Goal: Task Accomplishment & Management: Complete application form

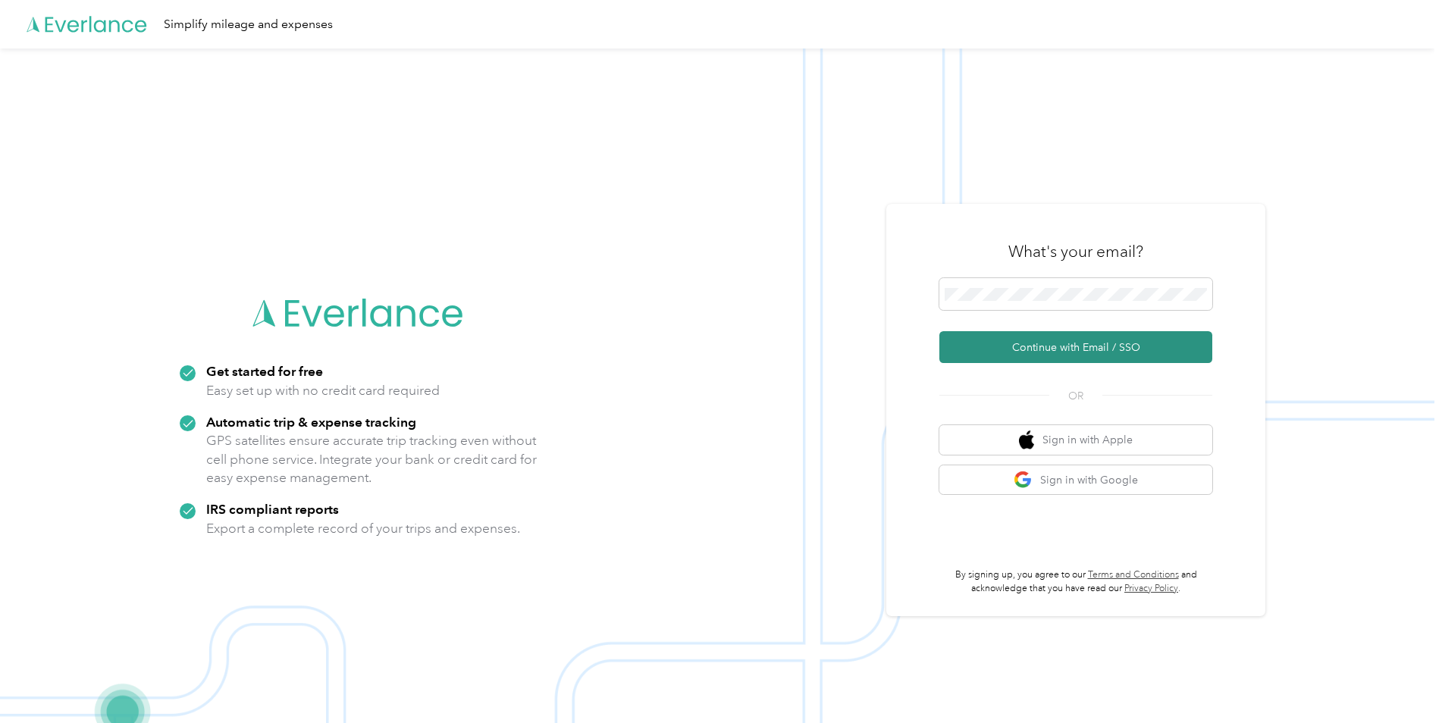
click at [1015, 350] on button "Continue with Email / SSO" at bounding box center [1075, 347] width 273 height 32
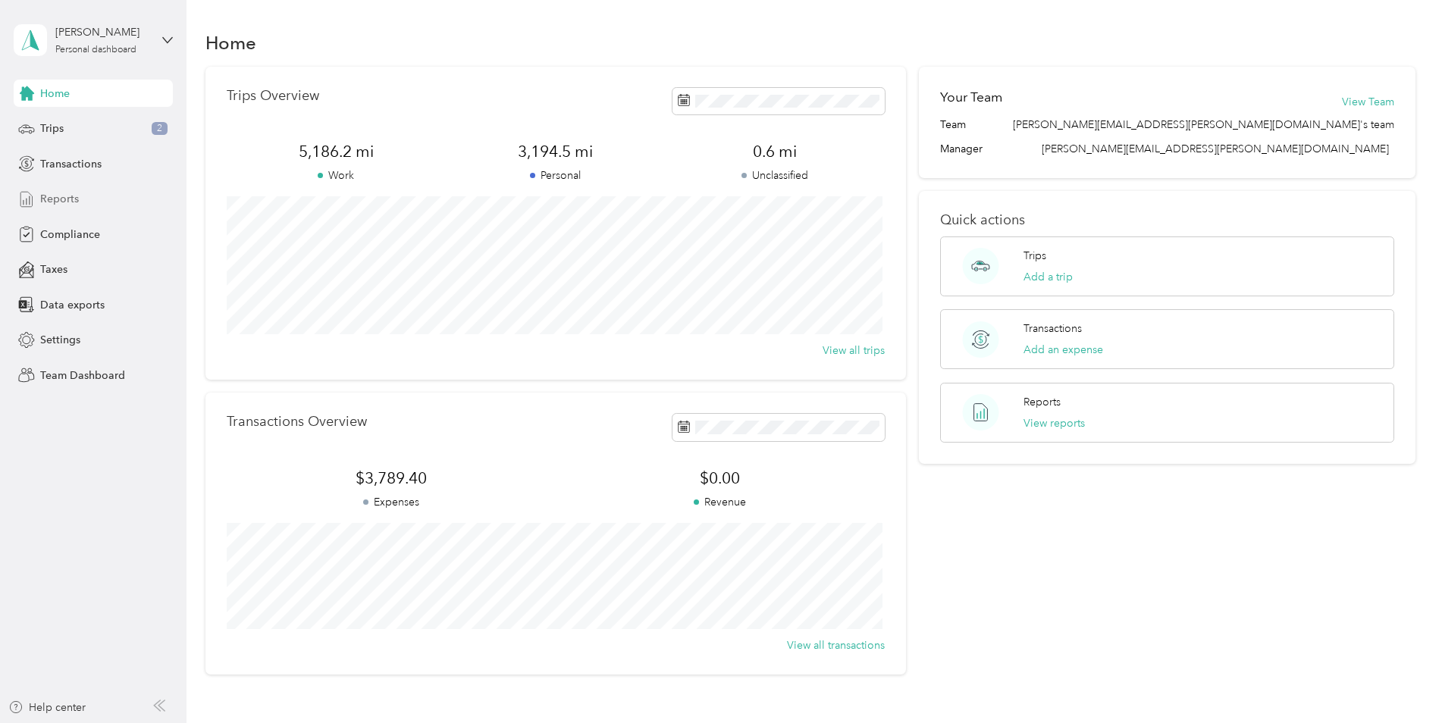
click at [71, 198] on span "Reports" at bounding box center [59, 199] width 39 height 16
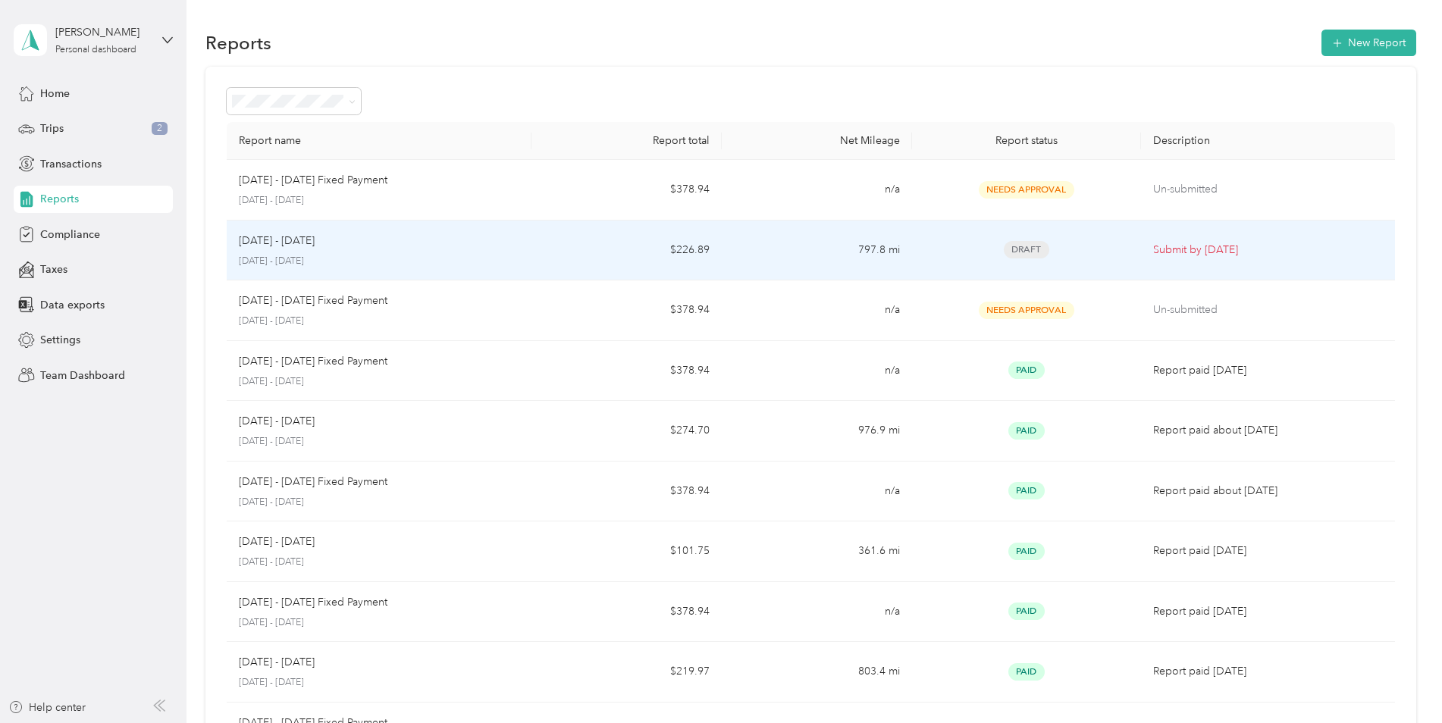
click at [1033, 251] on span "Draft" at bounding box center [1026, 249] width 45 height 17
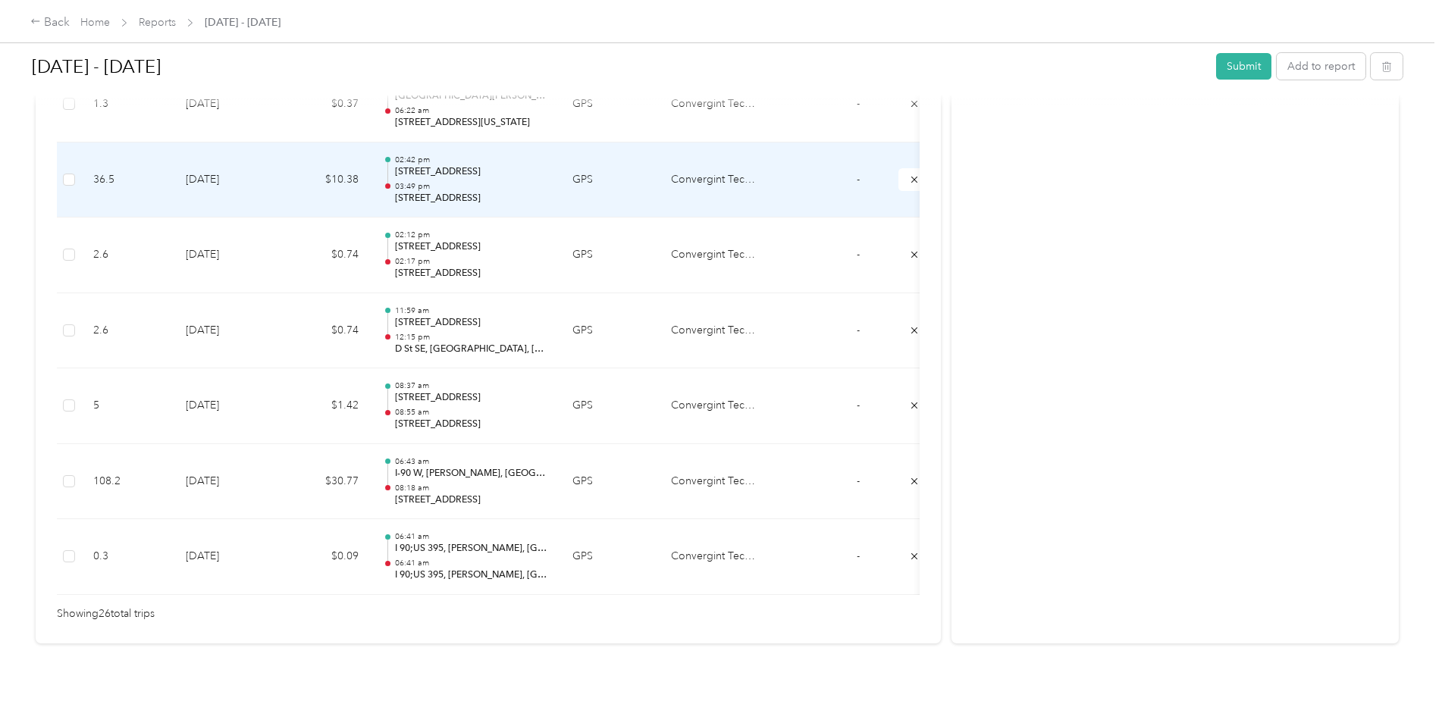
scroll to position [1964, 0]
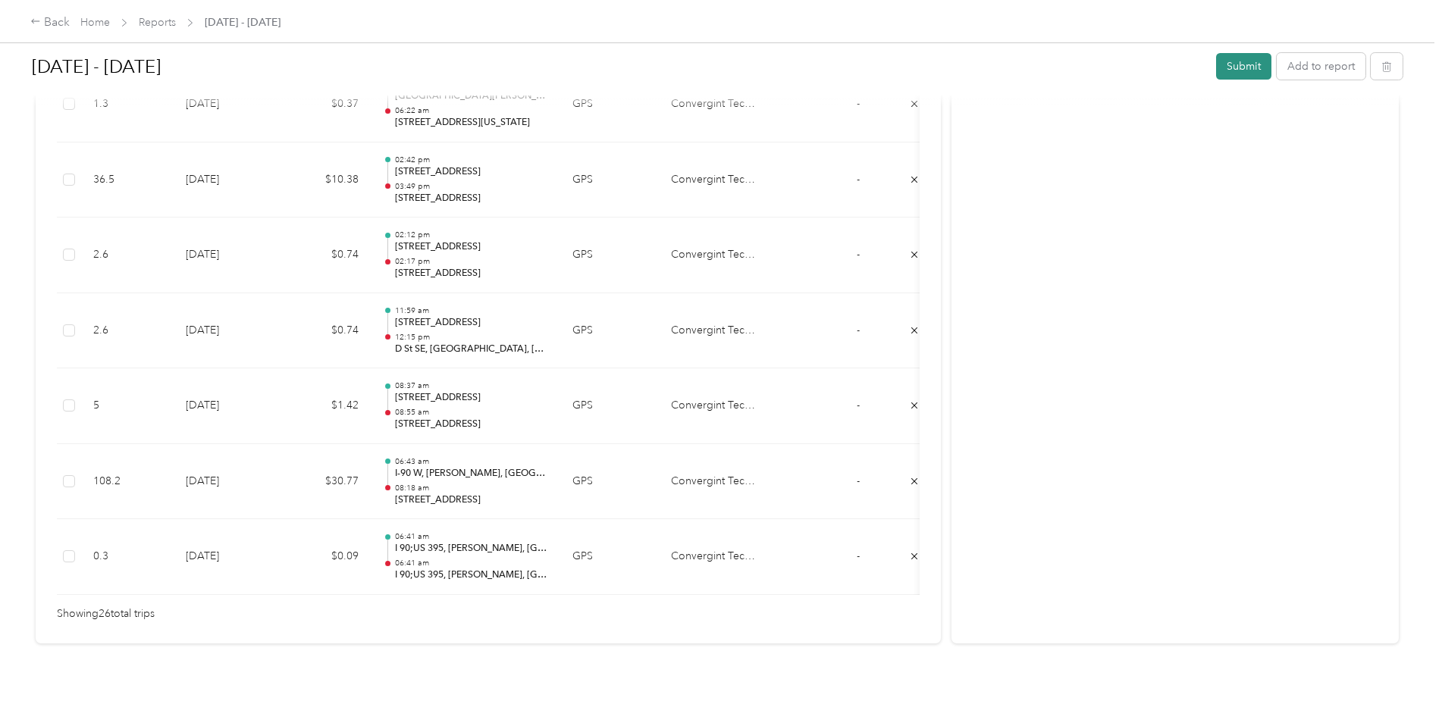
click at [1226, 71] on button "Submit" at bounding box center [1243, 66] width 55 height 27
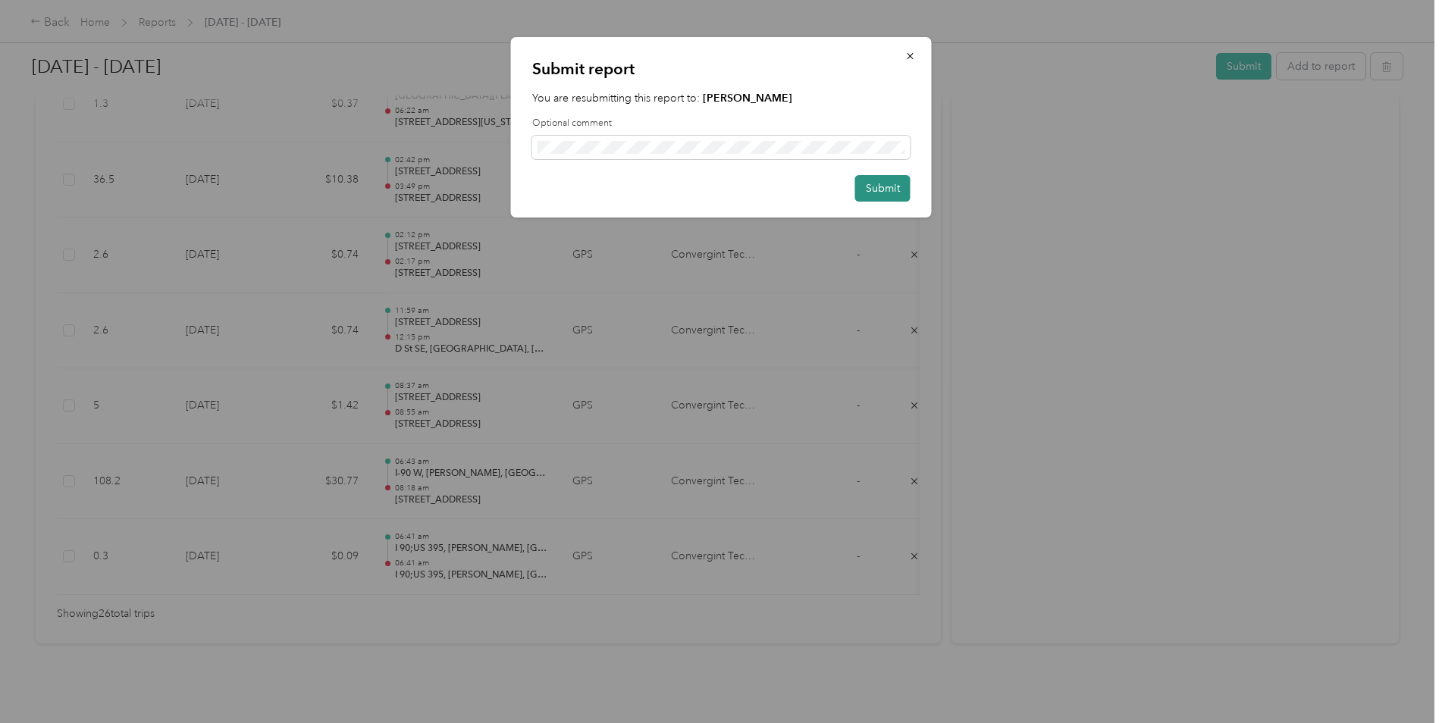
click at [870, 186] on button "Submit" at bounding box center [882, 188] width 55 height 27
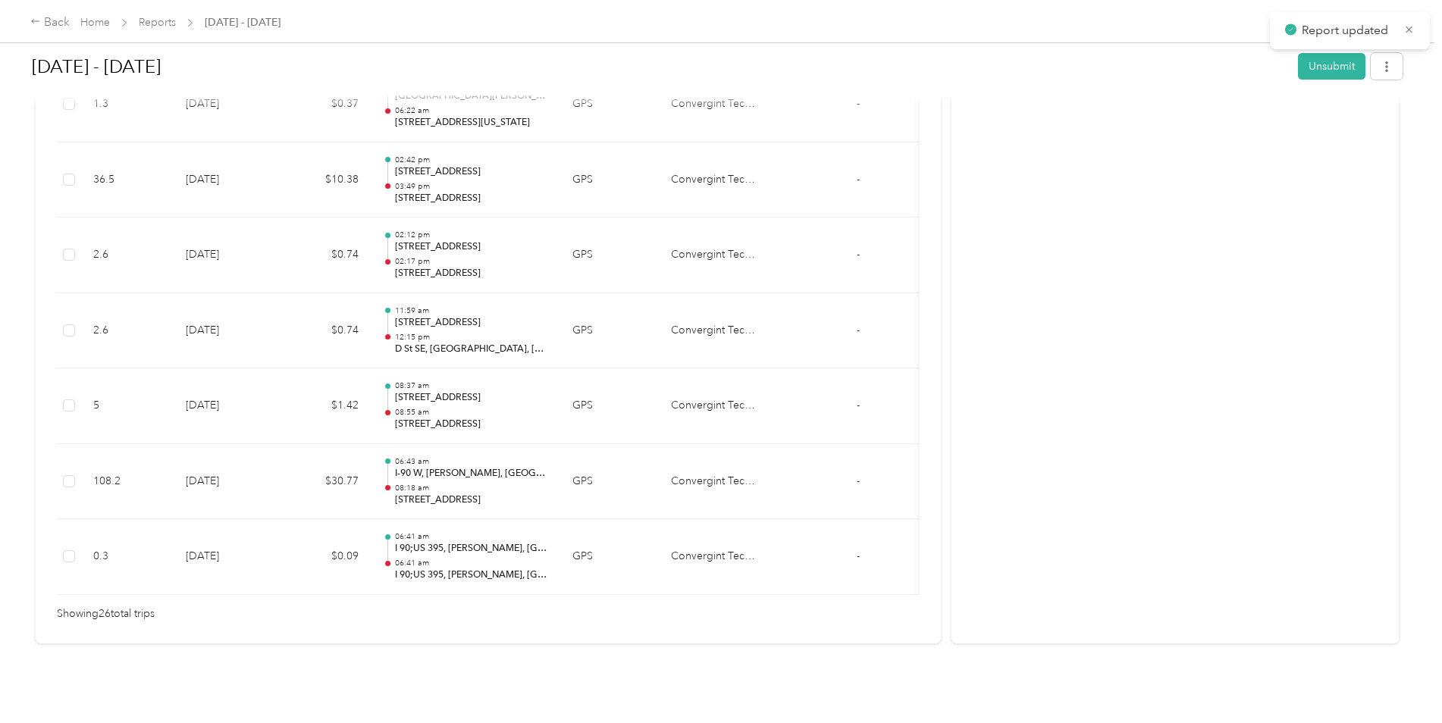
scroll to position [1927, 0]
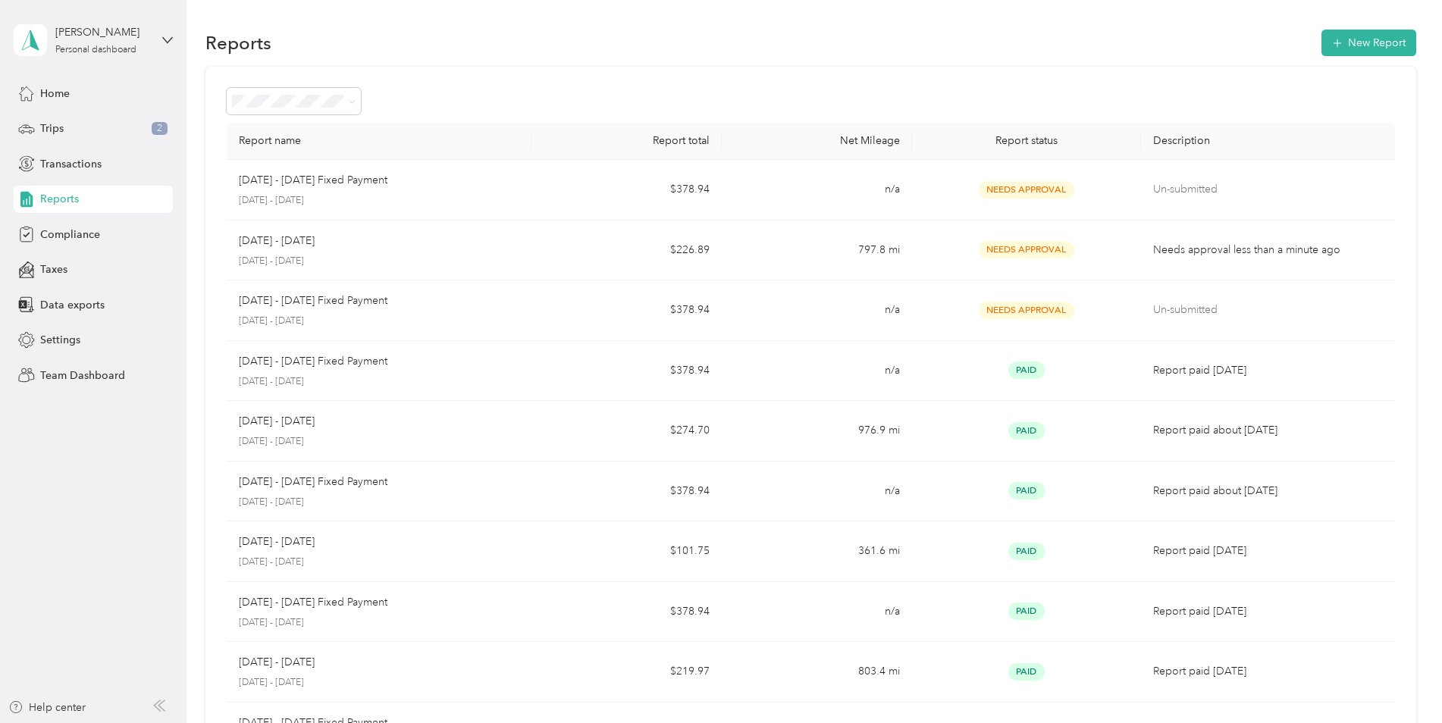
click at [158, 35] on div "[PERSON_NAME] Personal dashboard" at bounding box center [93, 40] width 159 height 53
click at [99, 126] on div "Team dashboard" at bounding box center [258, 124] width 469 height 27
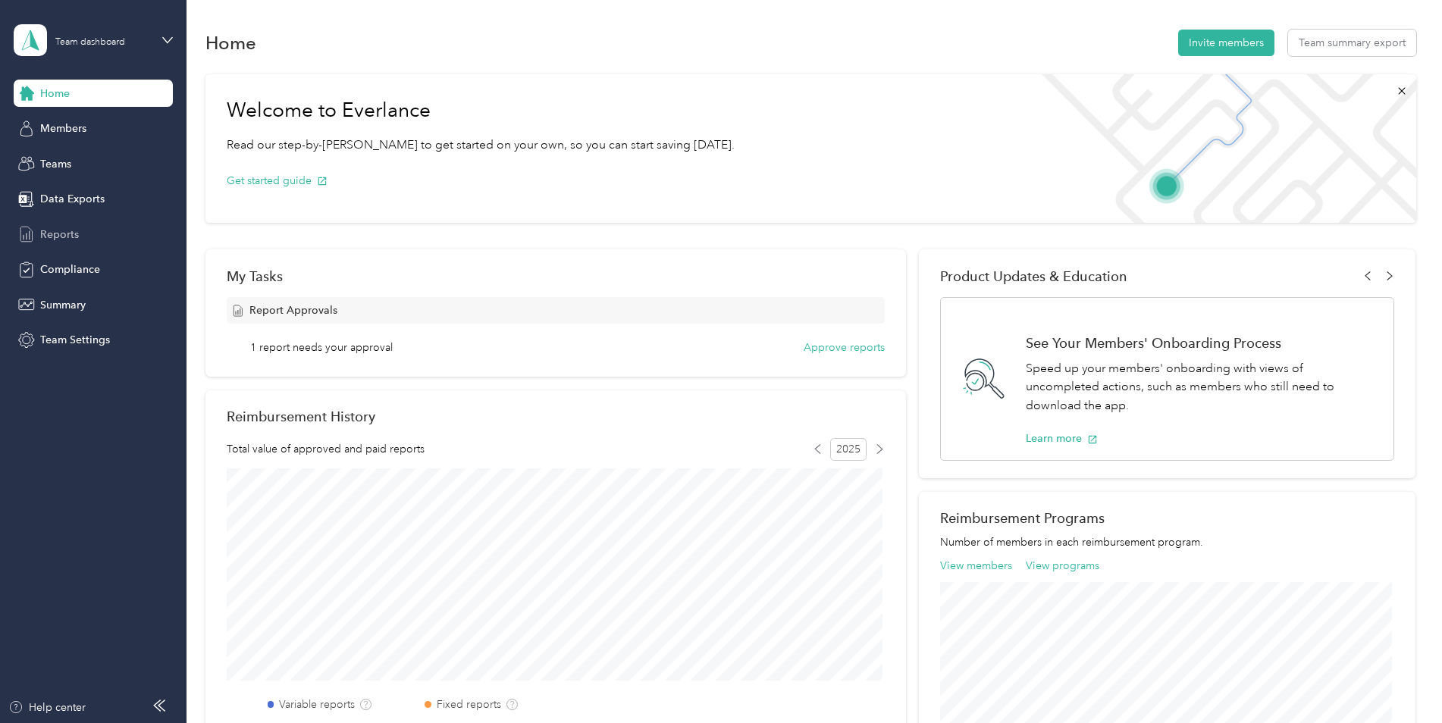
click at [64, 231] on span "Reports" at bounding box center [59, 235] width 39 height 16
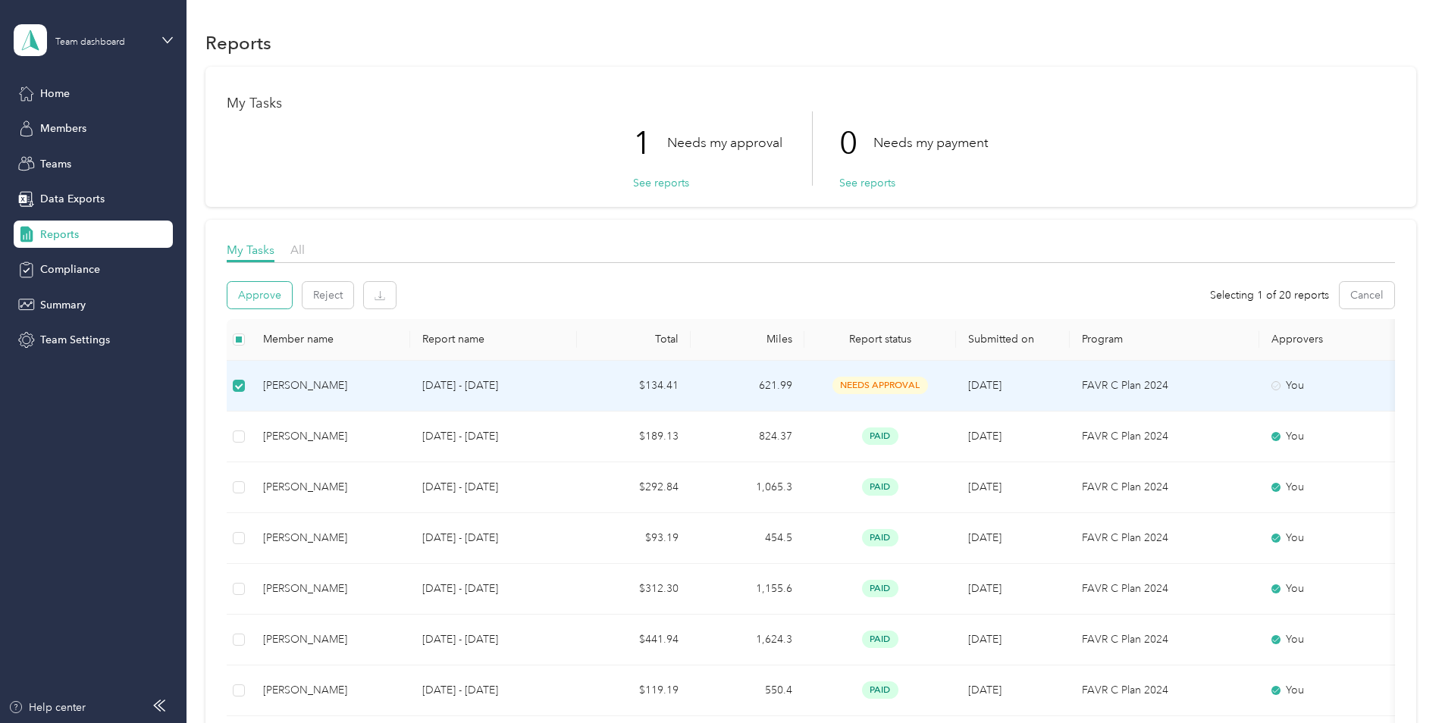
click at [268, 296] on button "Approve" at bounding box center [259, 295] width 64 height 27
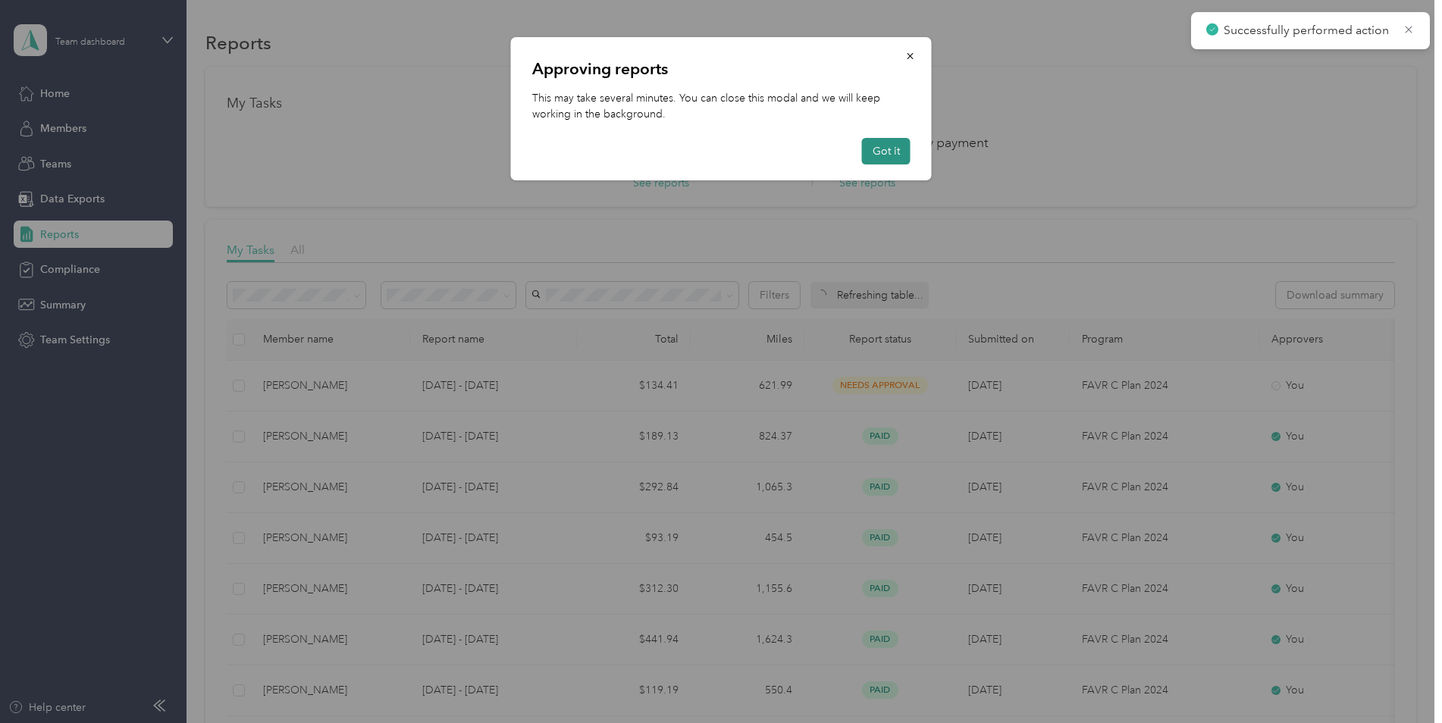
click at [882, 149] on button "Got it" at bounding box center [886, 151] width 49 height 27
